Goal: Navigation & Orientation: Find specific page/section

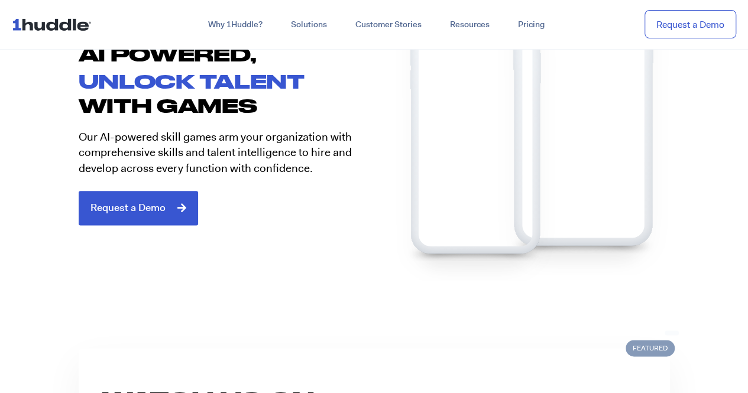
scroll to position [634, 0]
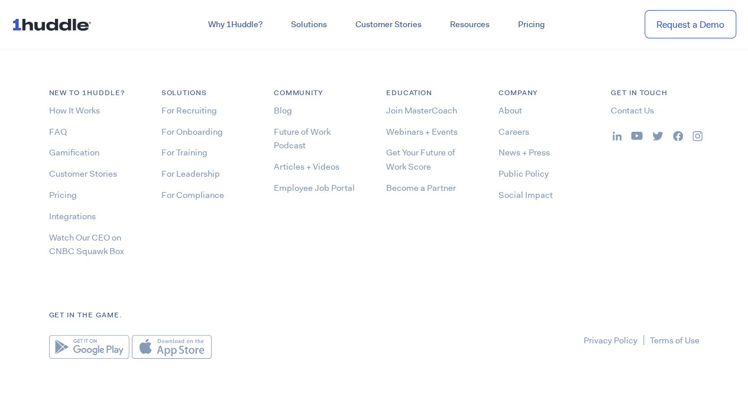
scroll to position [6273, 0]
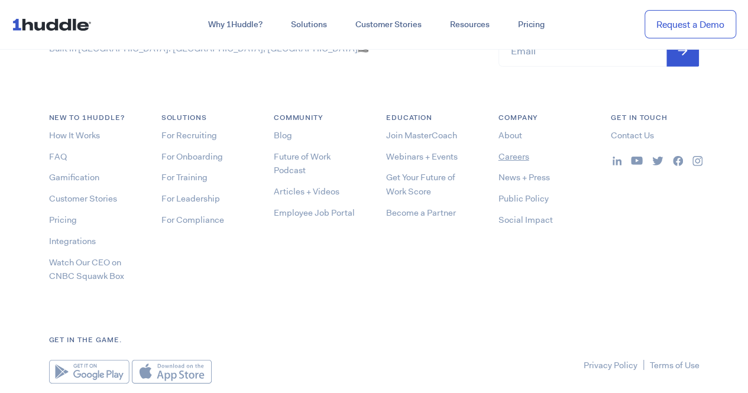
click at [509, 157] on link "Careers" at bounding box center [514, 157] width 31 height 12
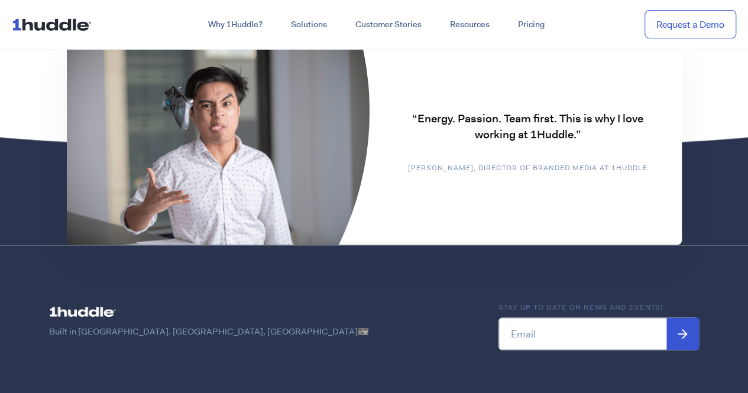
scroll to position [3016, 0]
